Goal: Task Accomplishment & Management: Complete application form

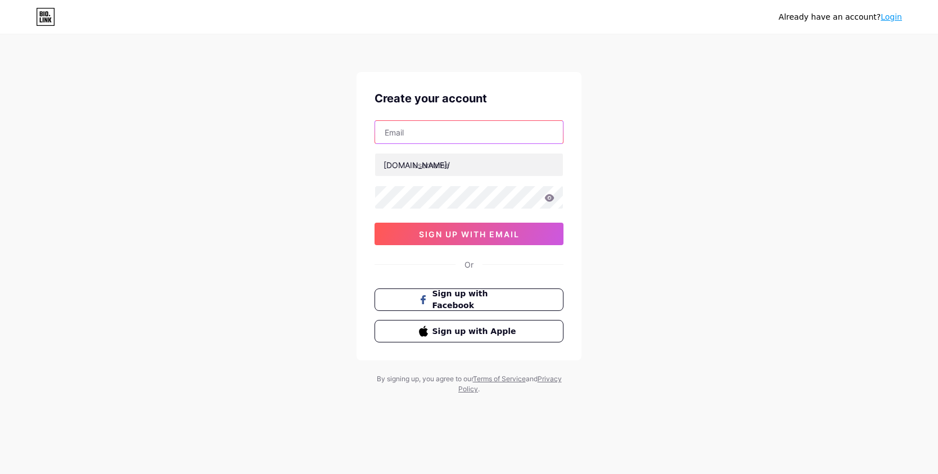
click at [445, 133] on input "text" at bounding box center [469, 132] width 188 height 22
type input "[EMAIL_ADDRESS][DOMAIN_NAME]"
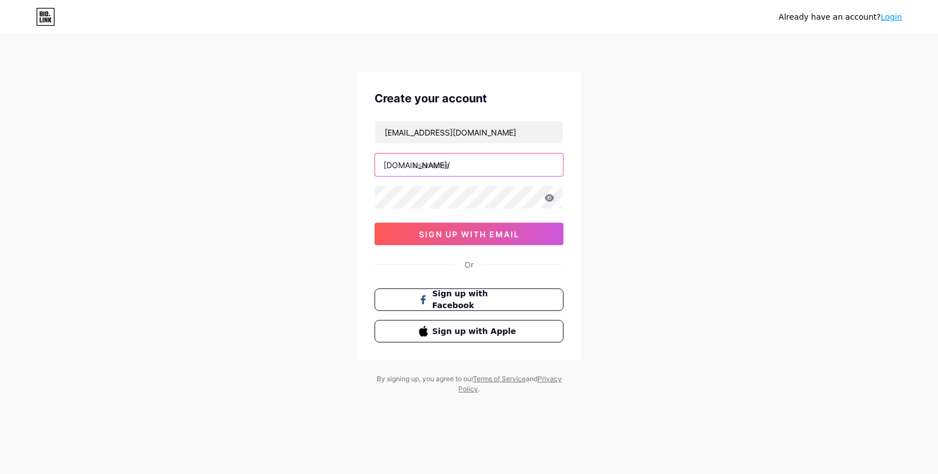
click at [454, 167] on input "text" at bounding box center [469, 165] width 188 height 22
type input "camilaemarcos"
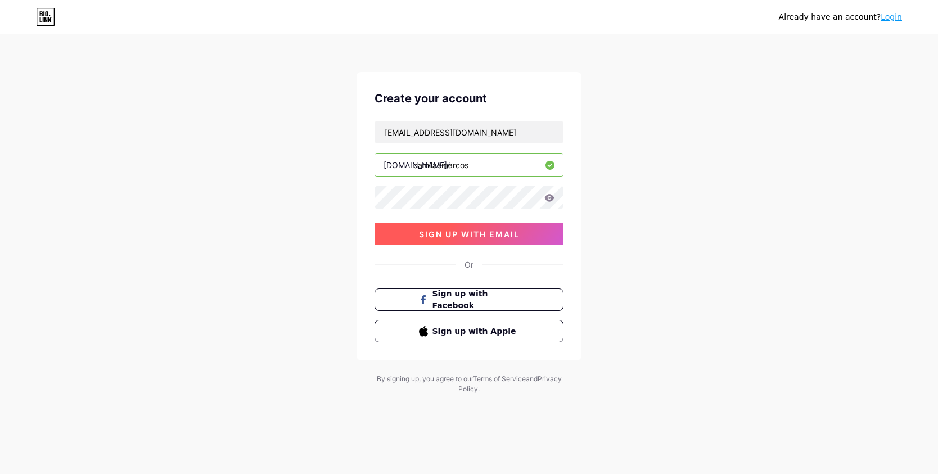
click at [479, 237] on span "sign up with email" at bounding box center [469, 234] width 101 height 10
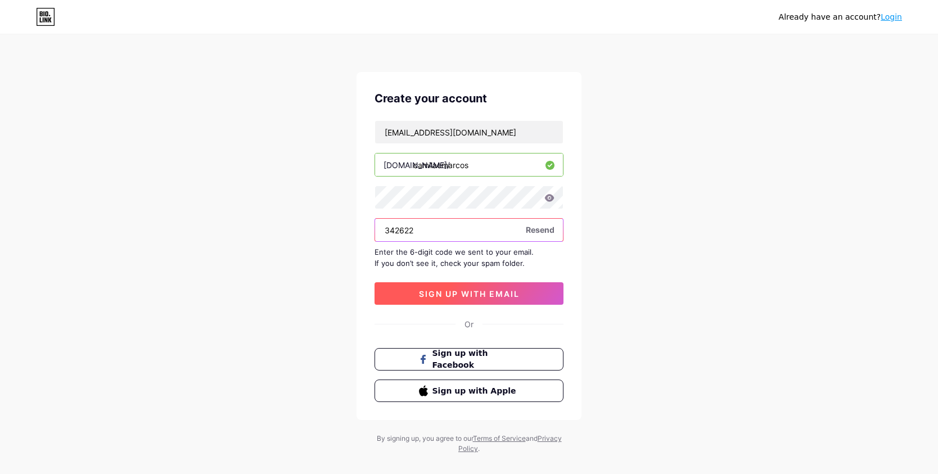
type input "342622"
click at [512, 295] on span "sign up with email" at bounding box center [469, 294] width 101 height 10
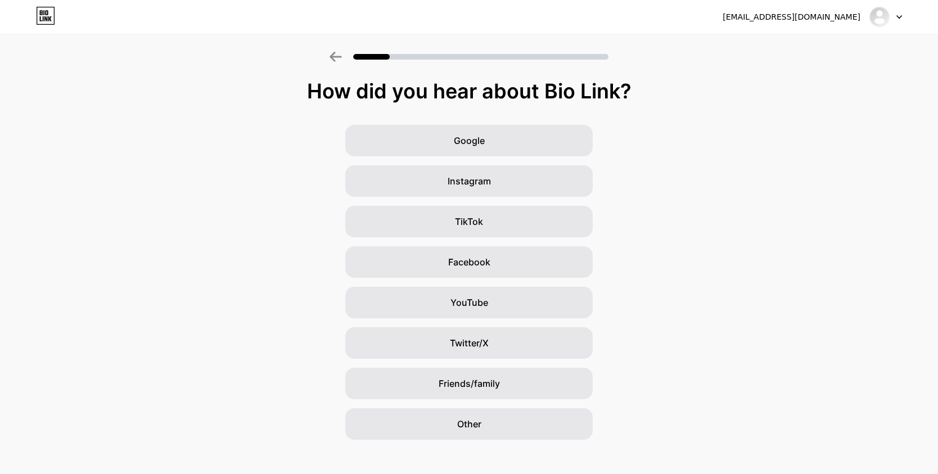
click at [669, 173] on div "Google Instagram TikTok Facebook YouTube Twitter/X Friends/family Other" at bounding box center [469, 282] width 938 height 315
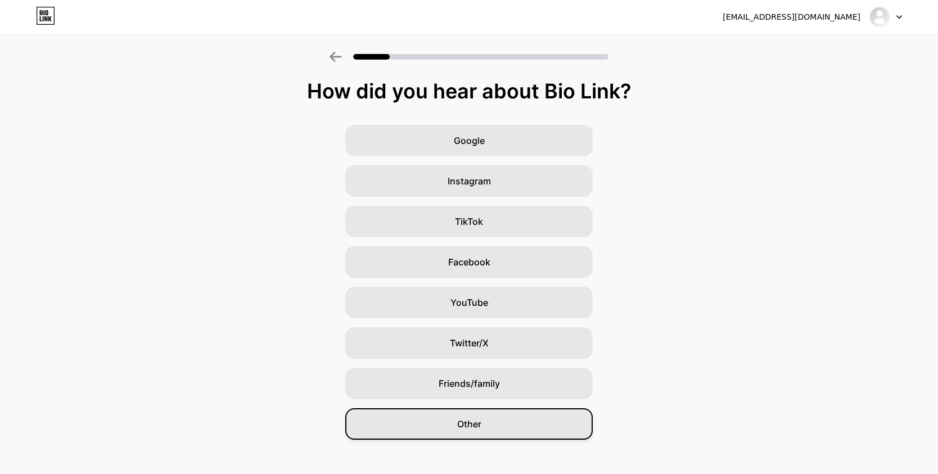
click at [486, 426] on div "Other" at bounding box center [468, 423] width 247 height 31
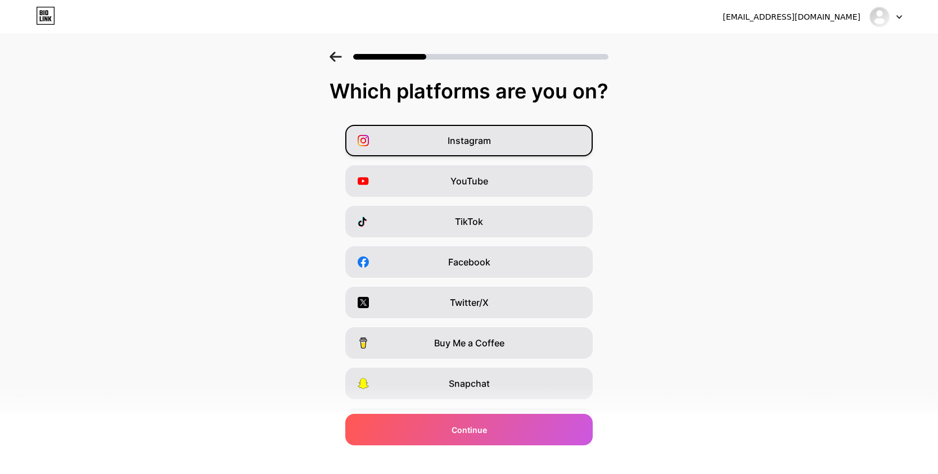
click at [505, 148] on div "Instagram" at bounding box center [468, 140] width 247 height 31
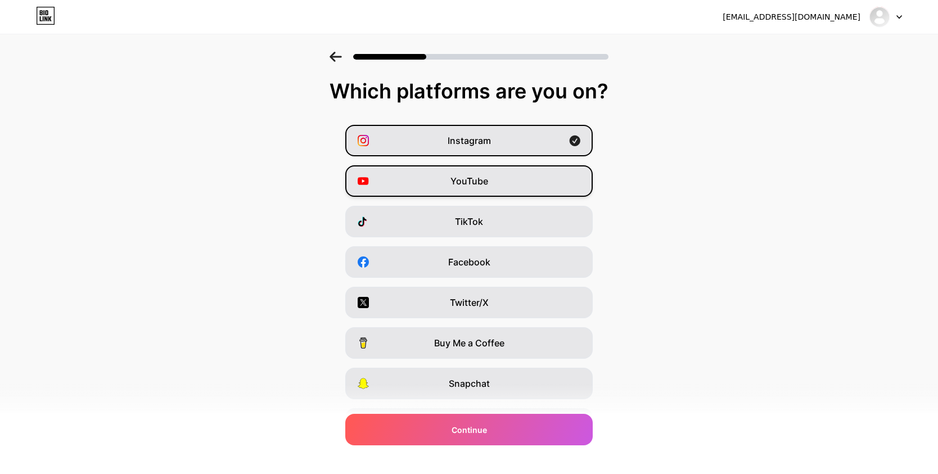
click at [499, 190] on div "YouTube" at bounding box center [468, 180] width 247 height 31
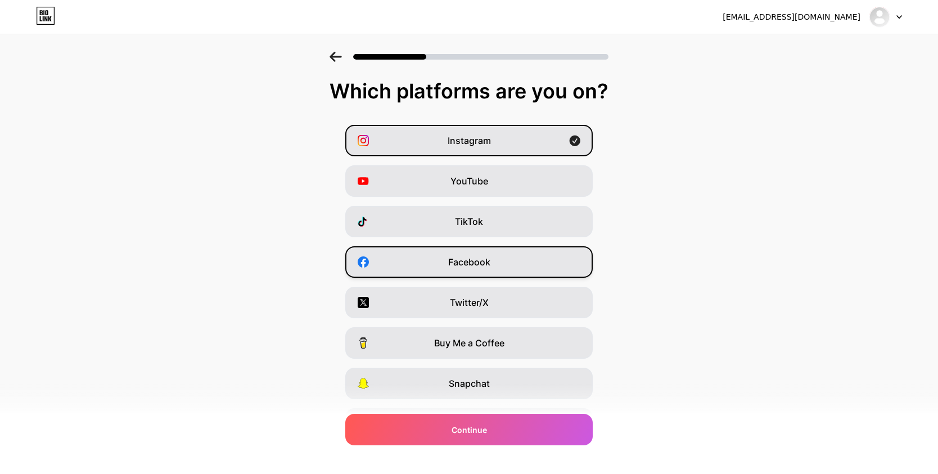
click at [493, 265] on div "Facebook" at bounding box center [468, 261] width 247 height 31
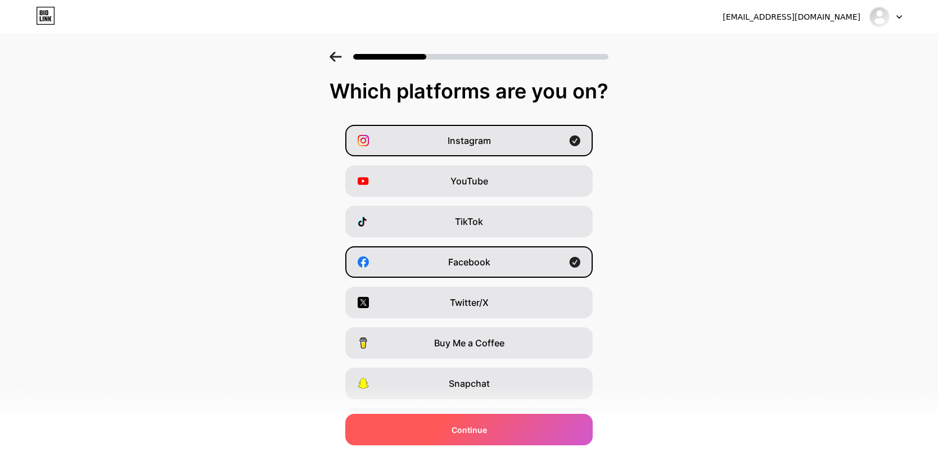
click at [486, 430] on div "Continue" at bounding box center [468, 429] width 247 height 31
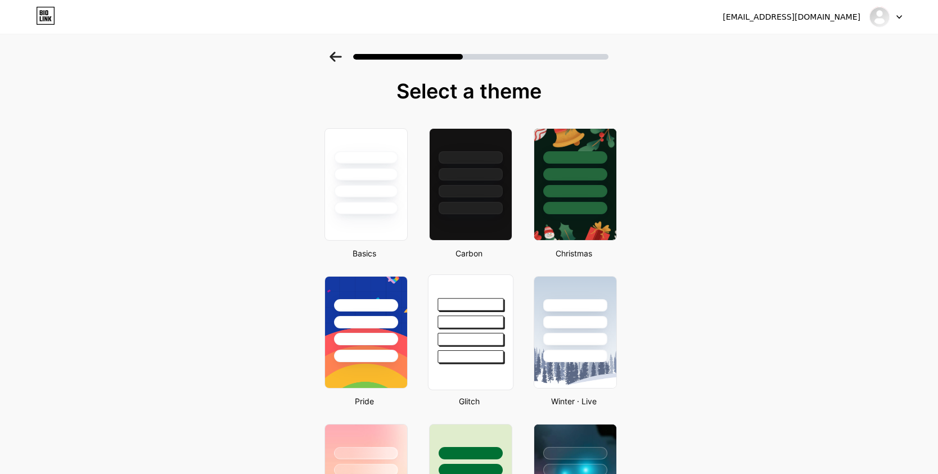
scroll to position [7, 0]
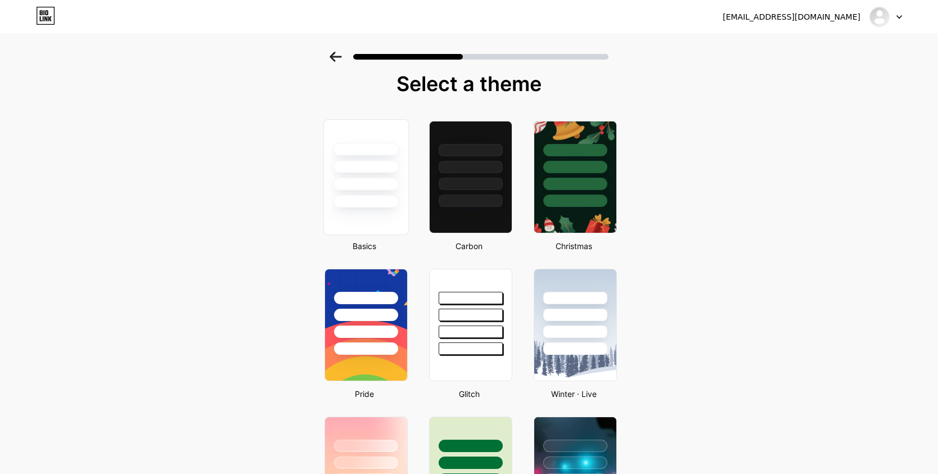
click at [392, 194] on div at bounding box center [366, 164] width 84 height 88
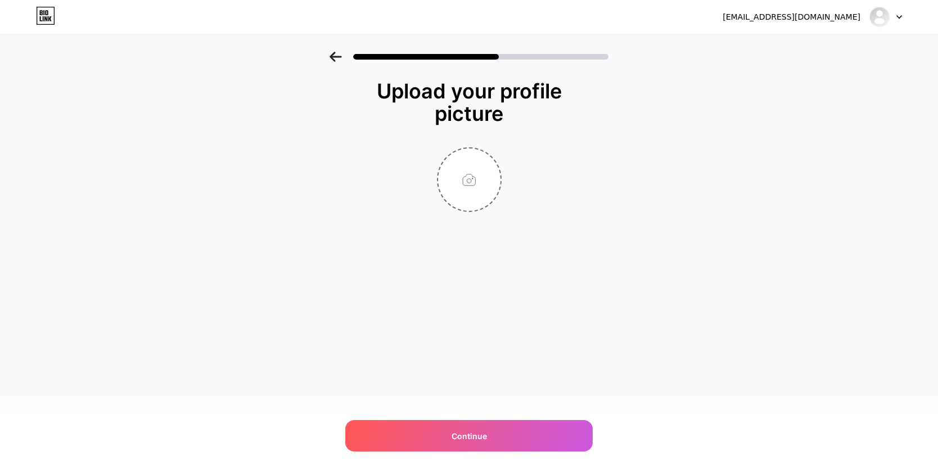
scroll to position [0, 0]
click at [474, 179] on input "file" at bounding box center [469, 179] width 62 height 62
type input "C:\fakepath\ Save the Date - C&M.png"
click at [494, 157] on circle at bounding box center [495, 156] width 12 height 12
click at [489, 176] on input "file" at bounding box center [469, 179] width 62 height 62
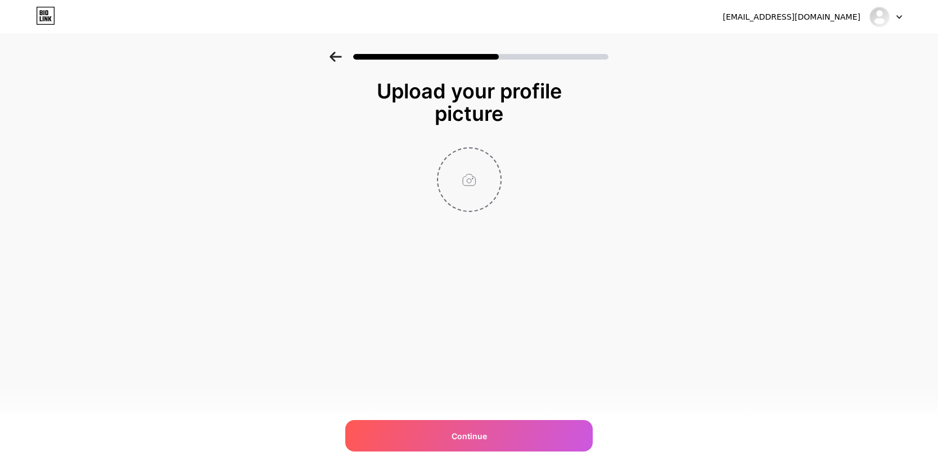
click at [481, 166] on input "file" at bounding box center [469, 179] width 62 height 62
type input "C:\fakepath\IMG_5005 copy.jpeg"
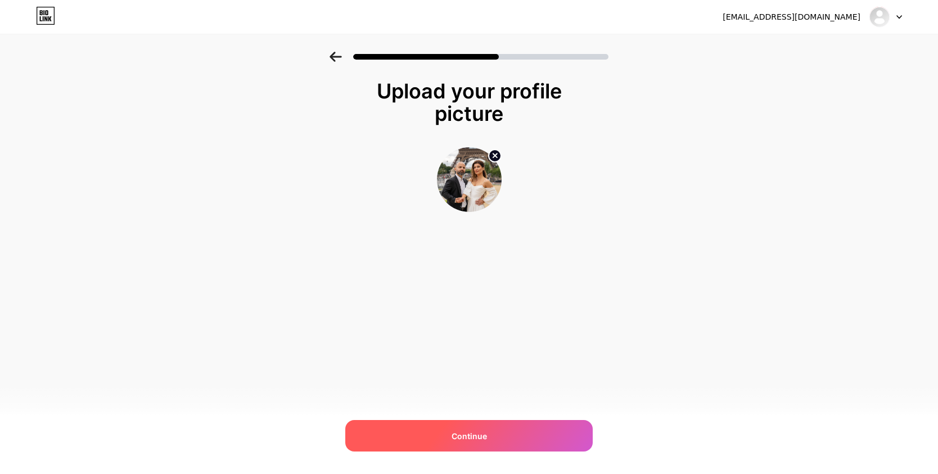
click at [548, 432] on div "Continue" at bounding box center [468, 435] width 247 height 31
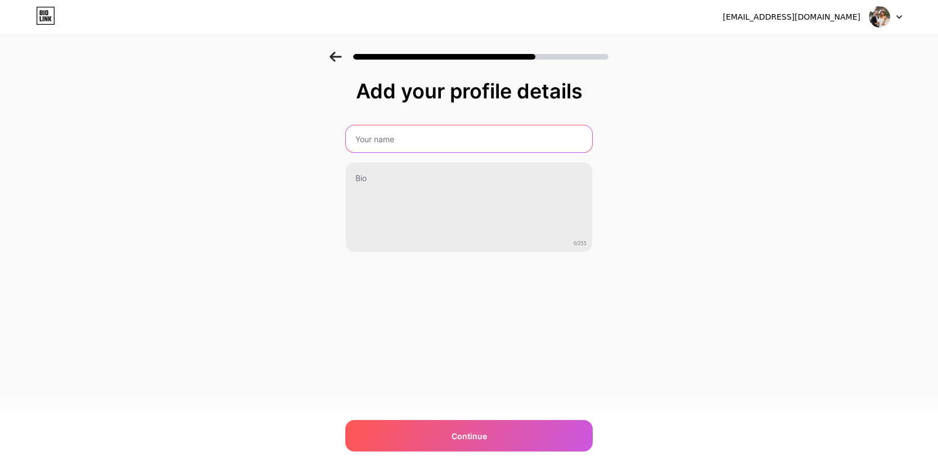
click at [441, 140] on input "text" at bounding box center [469, 138] width 246 height 27
click at [356, 138] on input "Camila & Marcos" at bounding box center [469, 138] width 249 height 27
type input "Casamento Camila & Marcos"
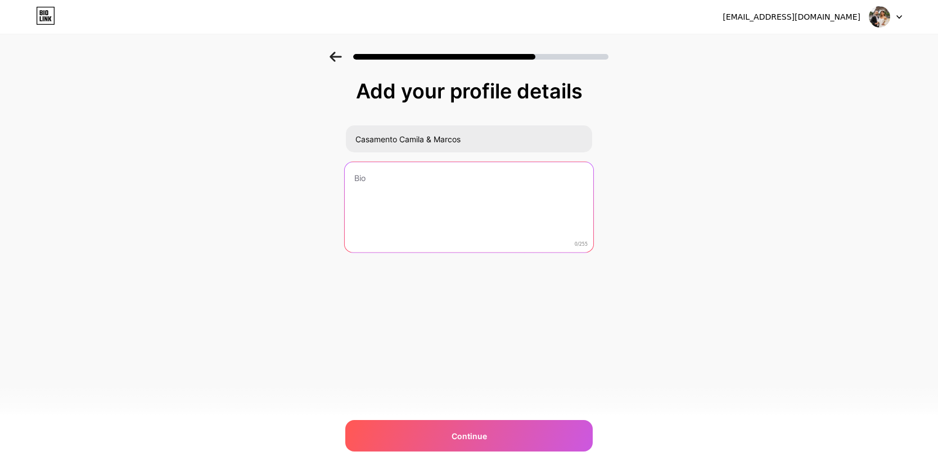
click at [371, 175] on textarea at bounding box center [469, 208] width 249 height 92
type textarea "N"
click at [426, 182] on textarea "Estamos muito felizes co" at bounding box center [469, 208] width 249 height 92
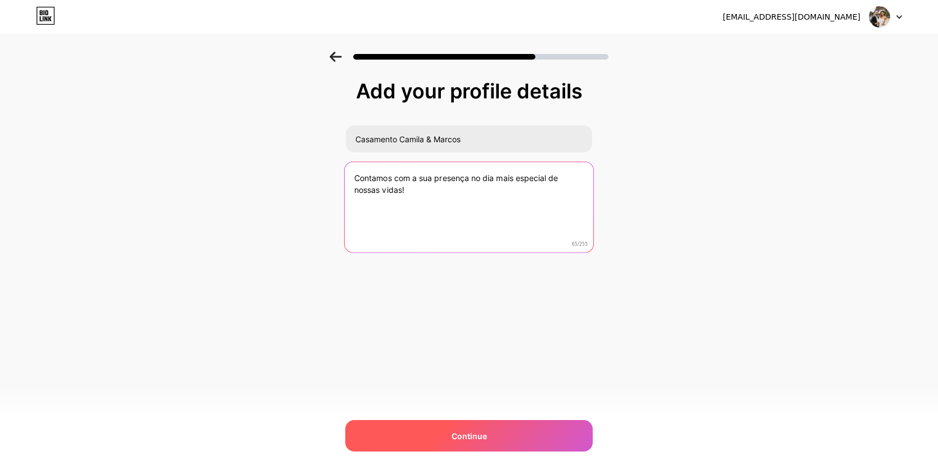
type textarea "Contamos com a sua presença no dia mais especial de nossas vidas!"
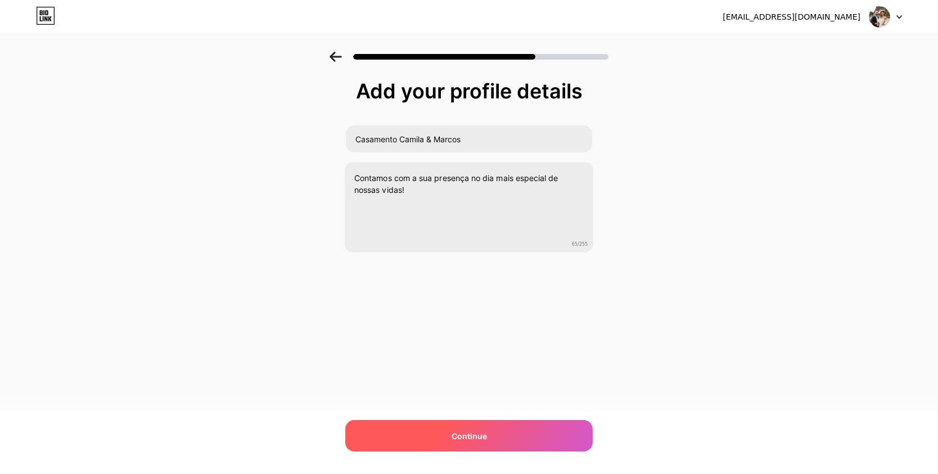
click at [456, 433] on span "Continue" at bounding box center [469, 436] width 35 height 12
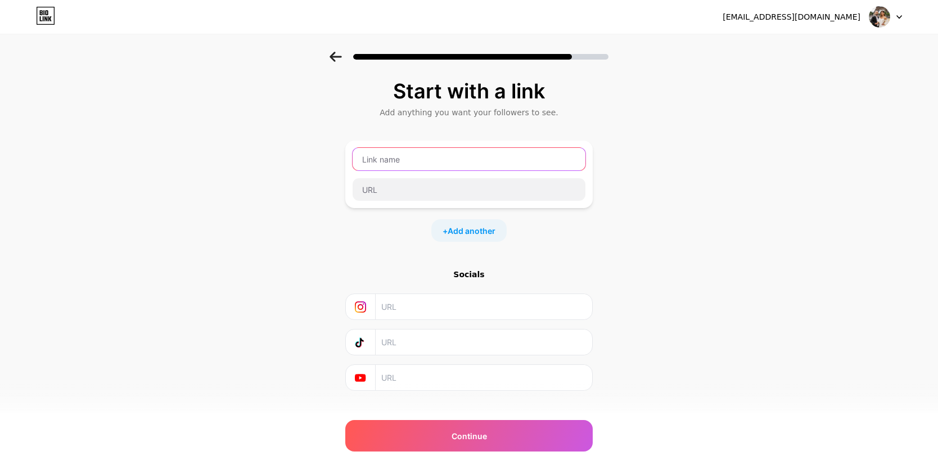
click at [432, 160] on input "text" at bounding box center [469, 159] width 233 height 22
click at [364, 159] on input "Estalagem Pastoreio" at bounding box center [469, 159] width 233 height 22
type input "Local: Estalagem Pastoreio"
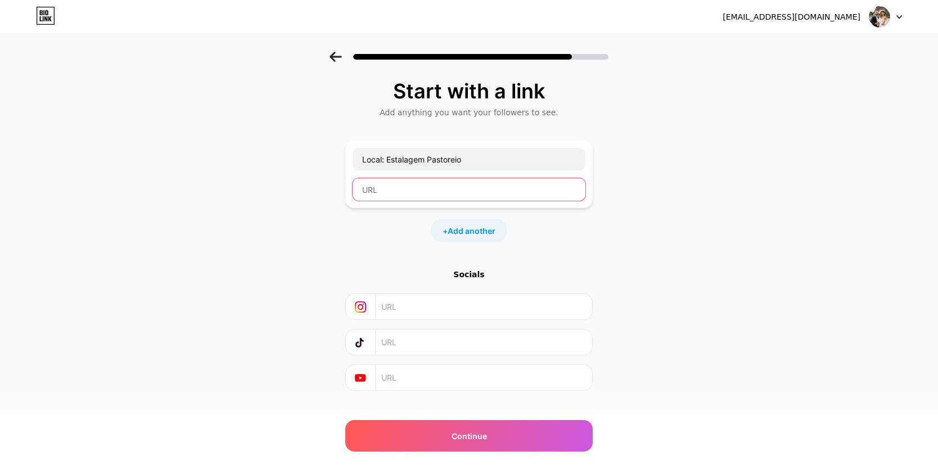
click at [461, 185] on input "text" at bounding box center [469, 189] width 233 height 22
paste input "[URL][DOMAIN_NAME]"
type input "[URL][DOMAIN_NAME]"
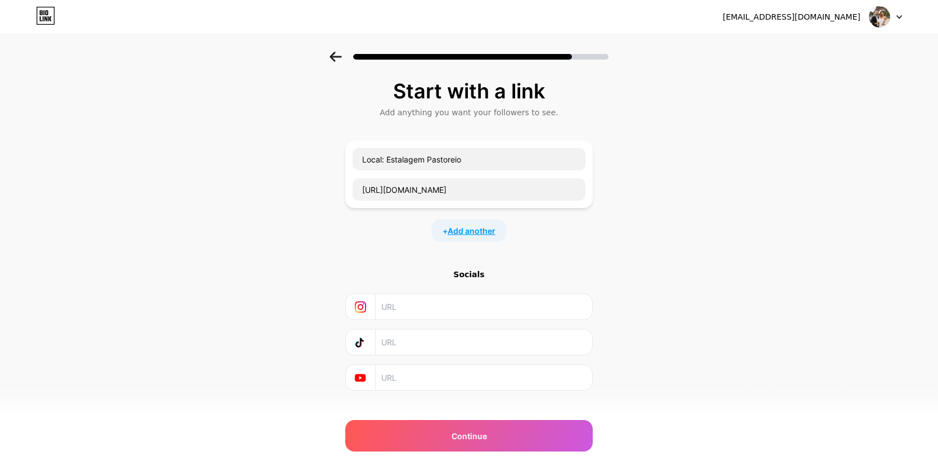
click at [472, 231] on span "Add another" at bounding box center [472, 231] width 48 height 12
click at [467, 240] on input "text" at bounding box center [469, 238] width 233 height 22
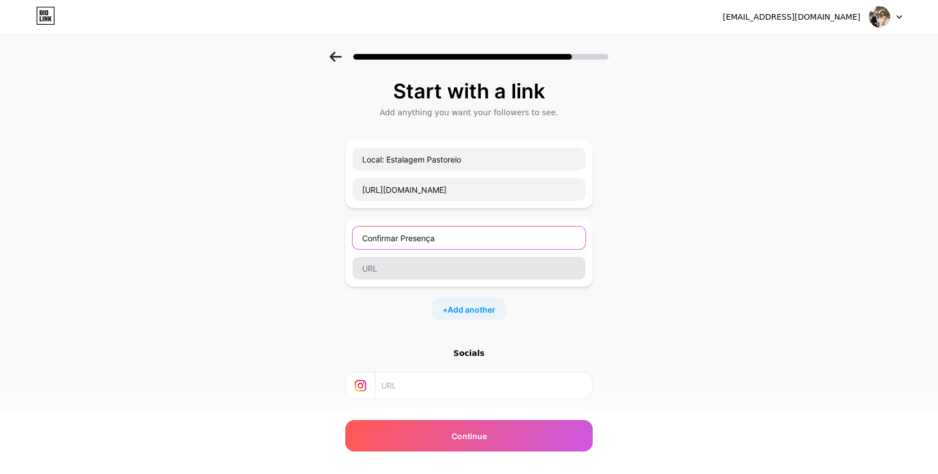
type input "Confirmar Presença"
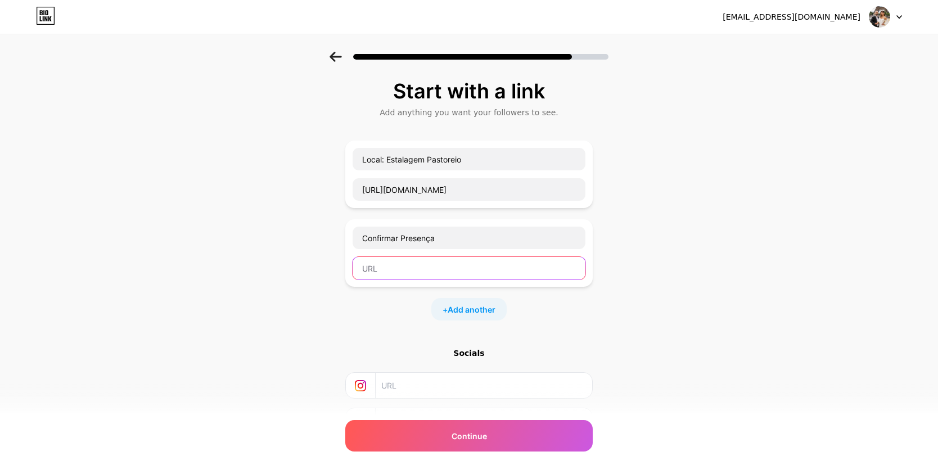
click at [459, 269] on input "text" at bounding box center [469, 268] width 233 height 22
paste input "[URL][DOMAIN_NAME]"
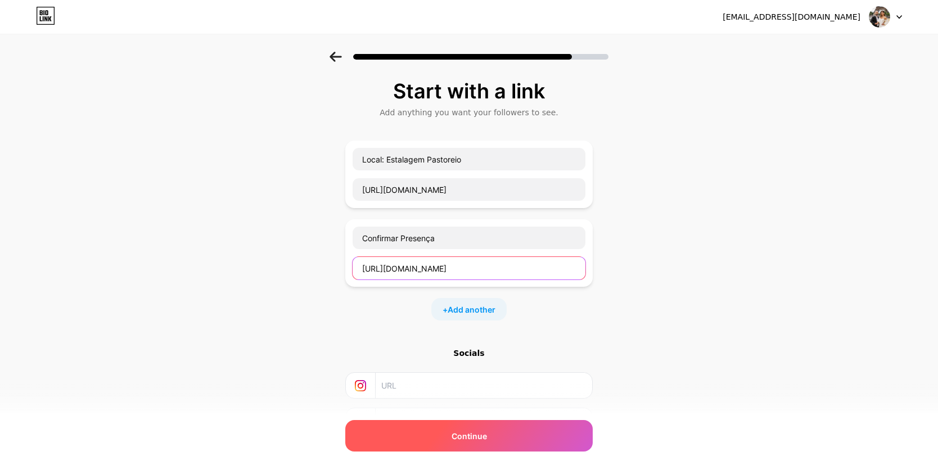
type input "[URL][DOMAIN_NAME]"
click at [478, 435] on span "Continue" at bounding box center [469, 436] width 35 height 12
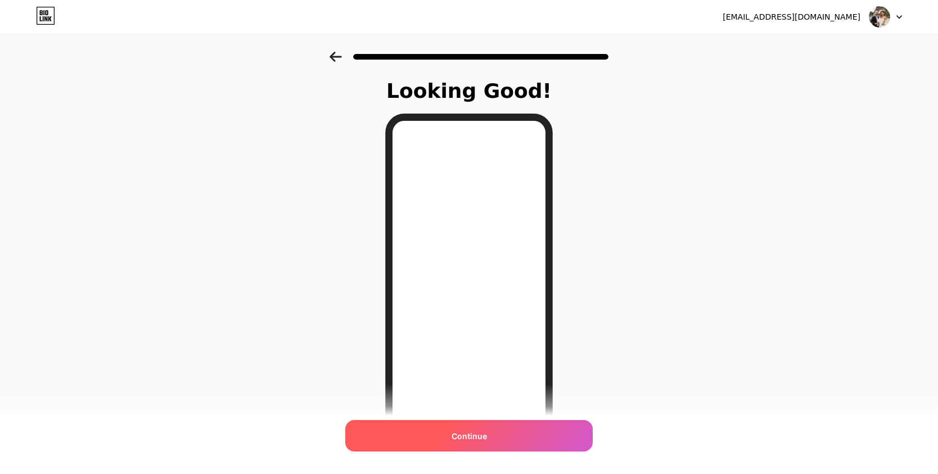
click at [470, 433] on span "Continue" at bounding box center [469, 436] width 35 height 12
